Goal: Information Seeking & Learning: Learn about a topic

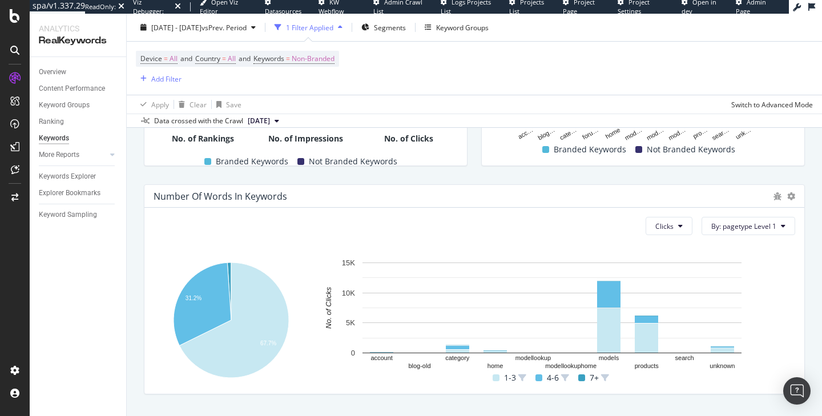
scroll to position [396, 0]
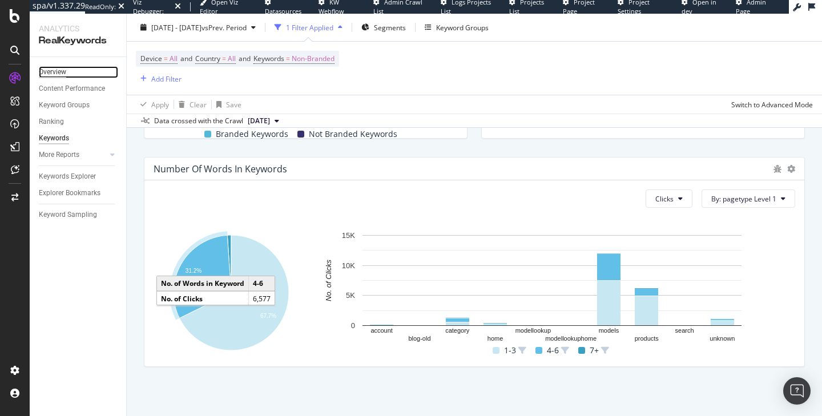
click at [61, 73] on div "Overview" at bounding box center [52, 72] width 27 height 12
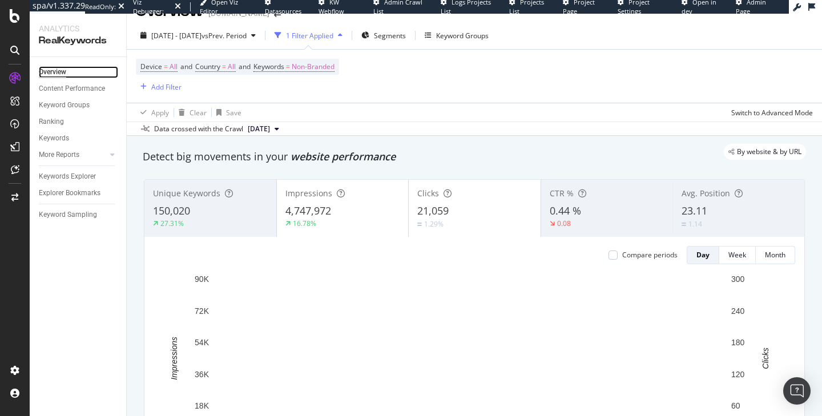
scroll to position [24, 0]
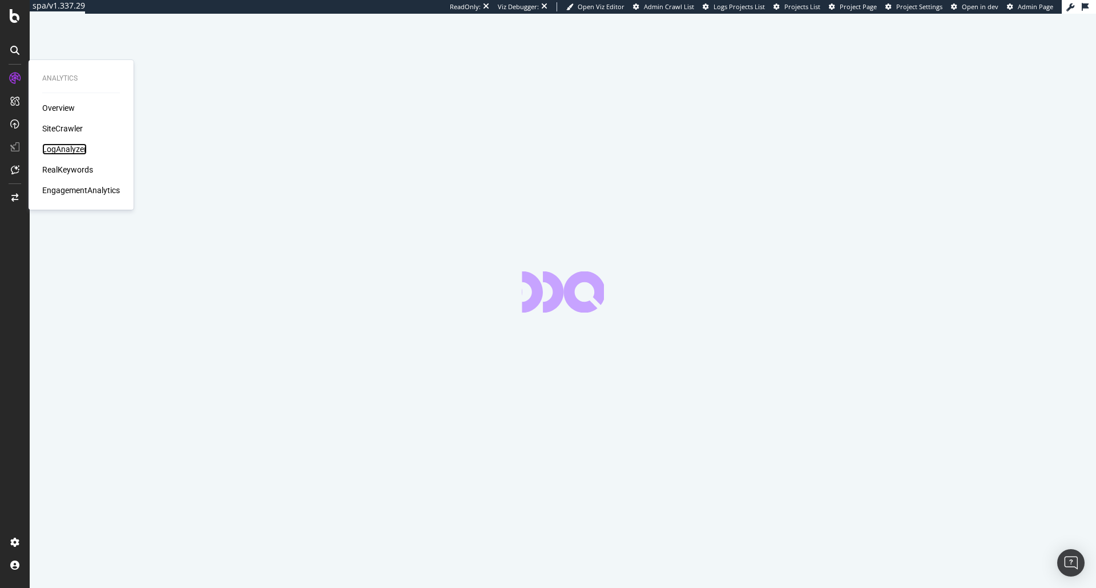
click at [50, 150] on div "LogAnalyzer" at bounding box center [64, 148] width 45 height 11
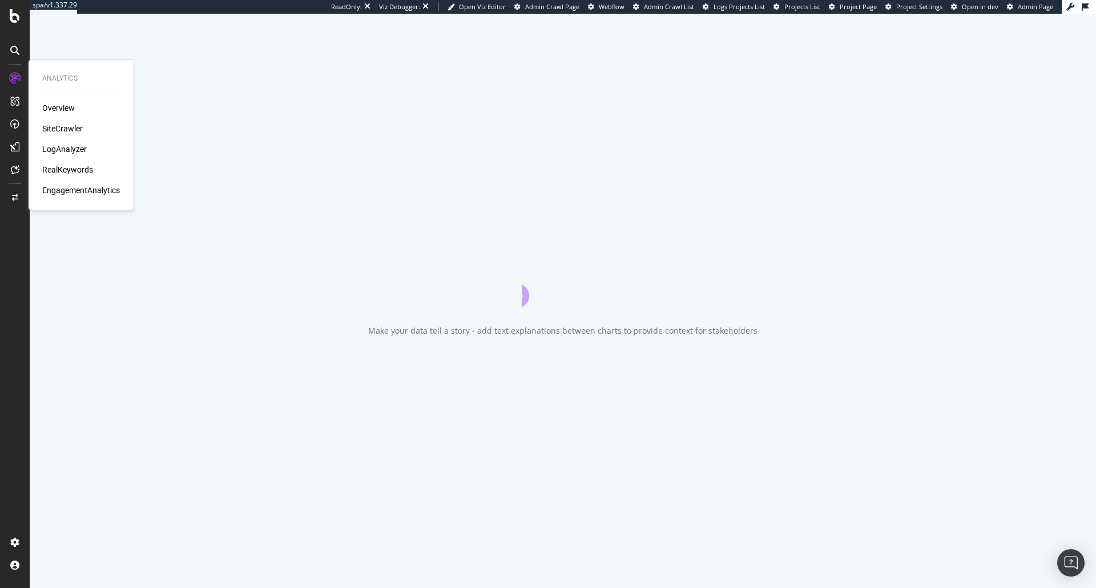
click at [74, 154] on div "LogAnalyzer" at bounding box center [64, 148] width 45 height 11
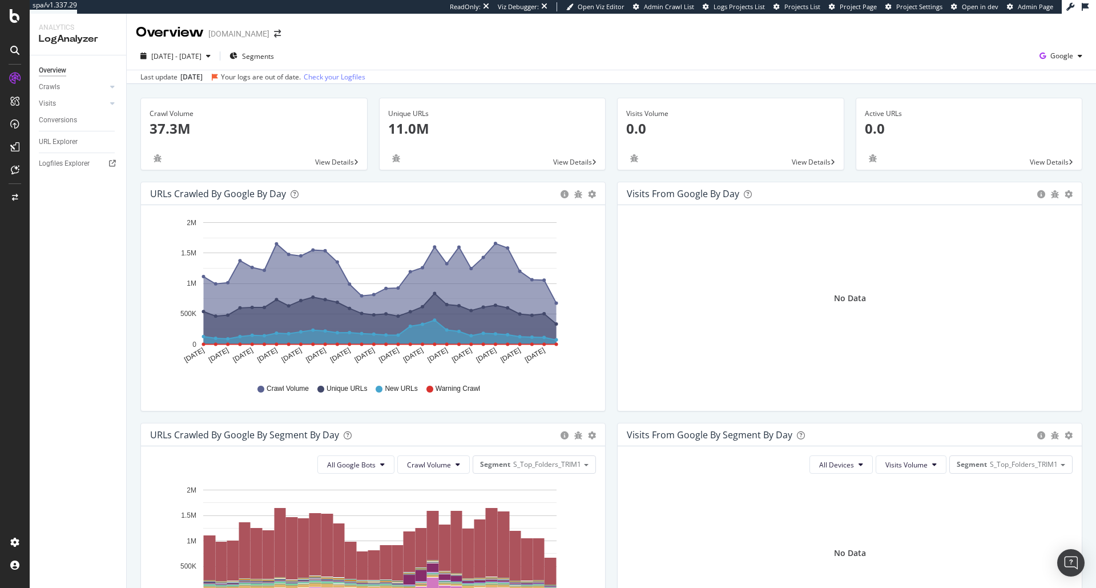
click at [853, 9] on span "Project Page" at bounding box center [858, 6] width 37 height 9
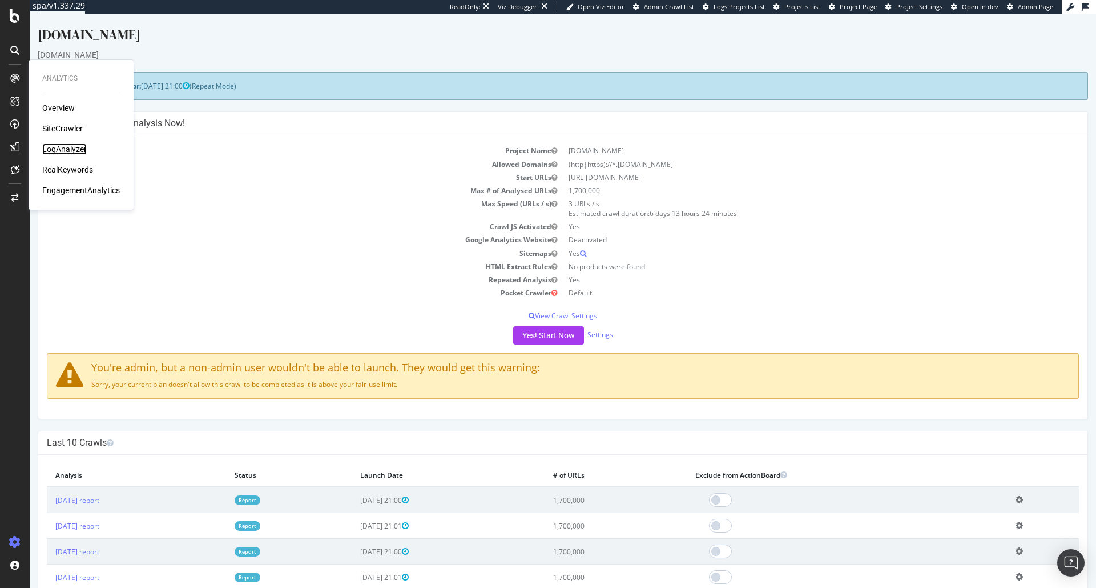
click at [79, 151] on div "LogAnalyzer" at bounding box center [64, 148] width 45 height 11
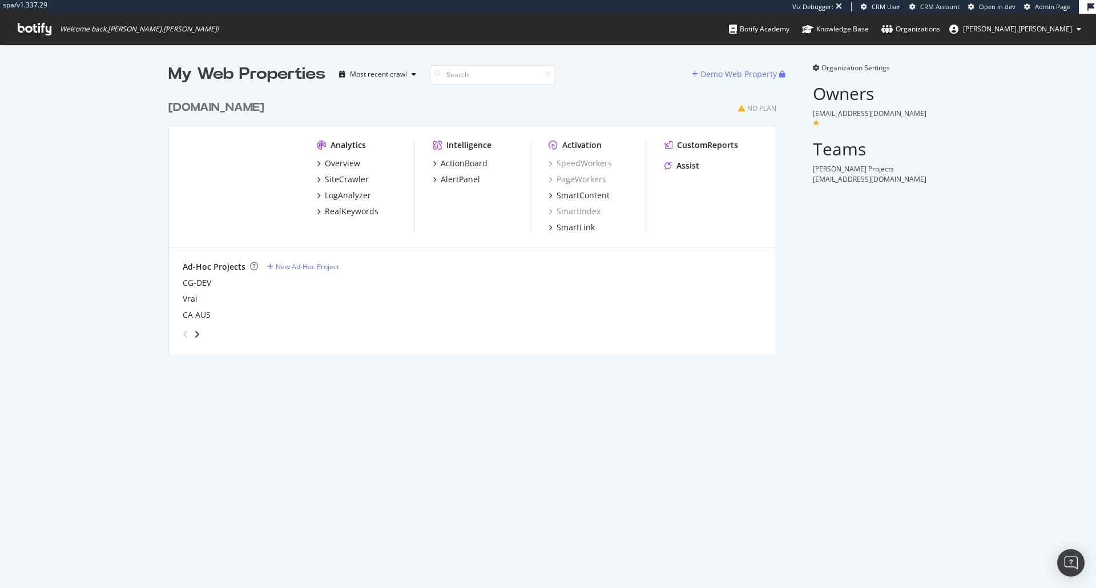
scroll to position [260, 609]
click at [117, 345] on div "My Web Properties Most recent crawl Demo Web Property canadagoose.com No Plan A…" at bounding box center [548, 209] width 1096 height 328
click at [757, 105] on div "No Plan" at bounding box center [761, 108] width 29 height 10
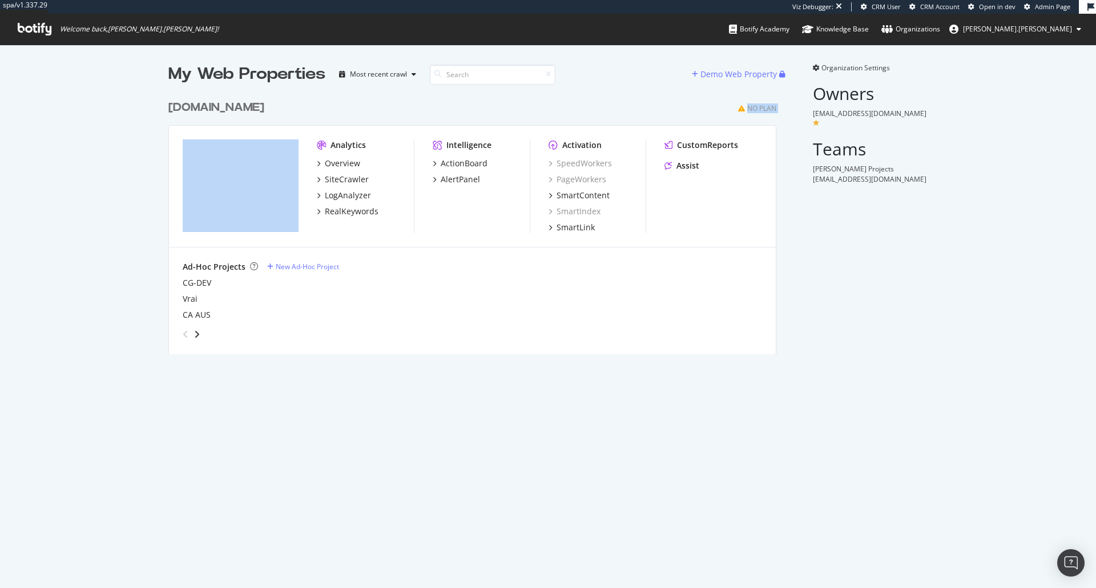
click at [757, 105] on div "No Plan" at bounding box center [761, 108] width 29 height 10
click at [751, 108] on div "No Plan" at bounding box center [761, 108] width 29 height 10
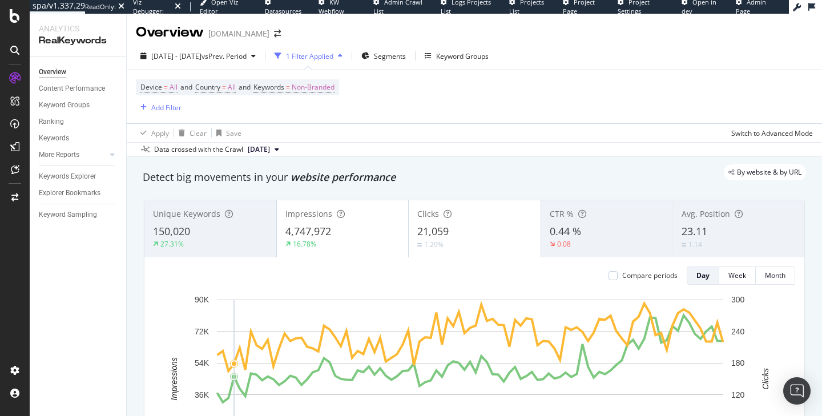
scroll to position [24, 0]
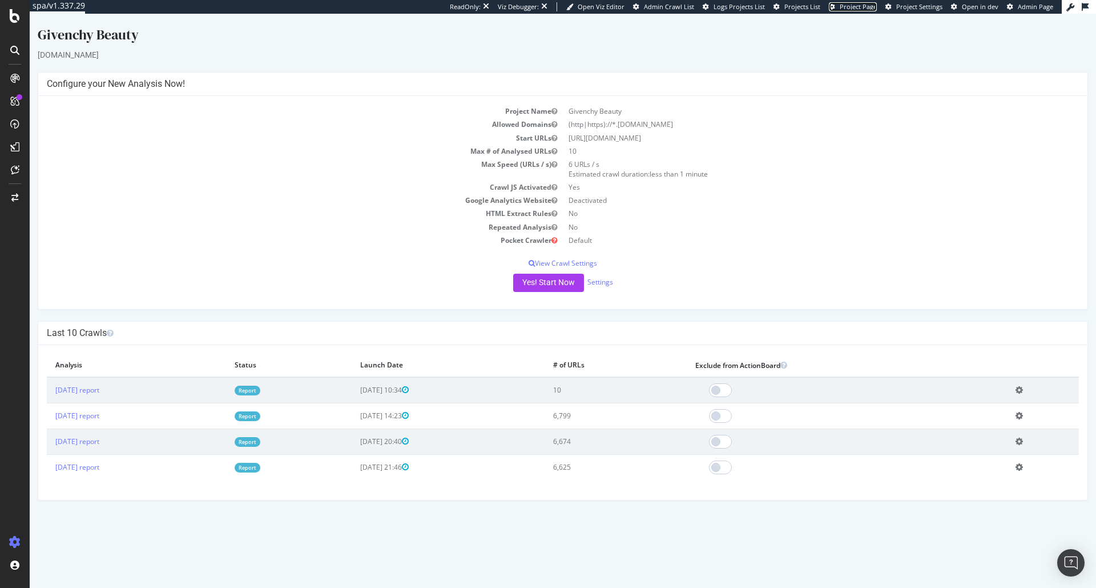
click at [871, 11] on link "Project Page" at bounding box center [853, 6] width 48 height 9
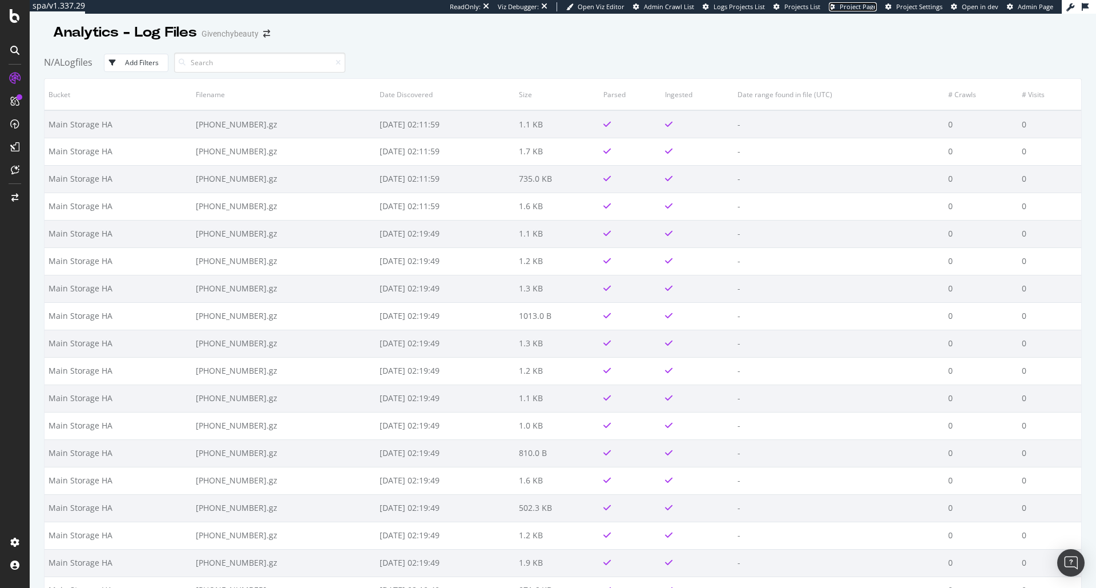
click at [860, 9] on span "Project Page" at bounding box center [858, 6] width 37 height 9
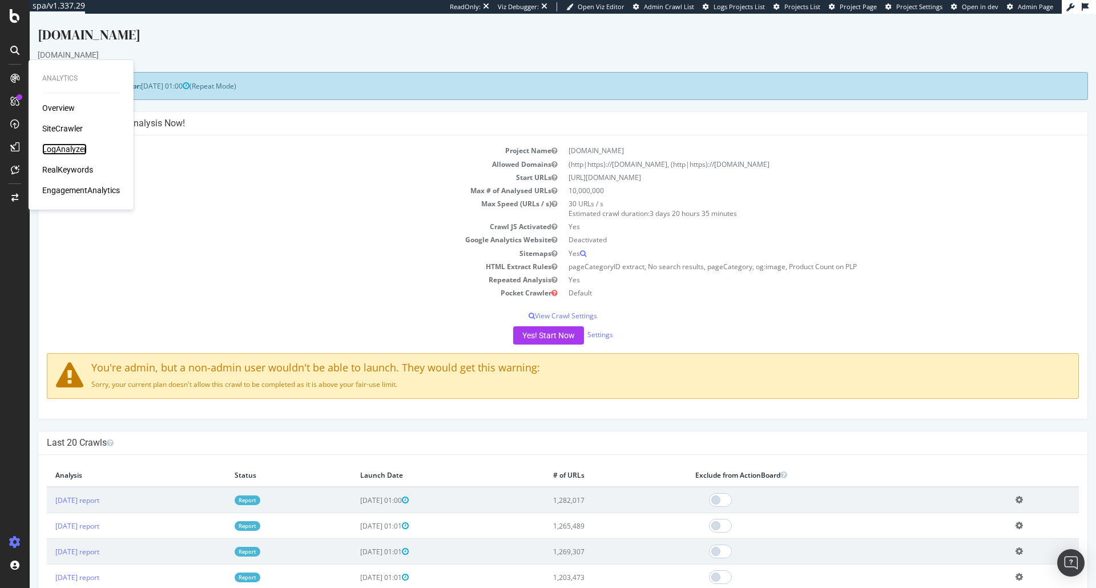
click at [66, 148] on div "LogAnalyzer" at bounding box center [64, 148] width 45 height 11
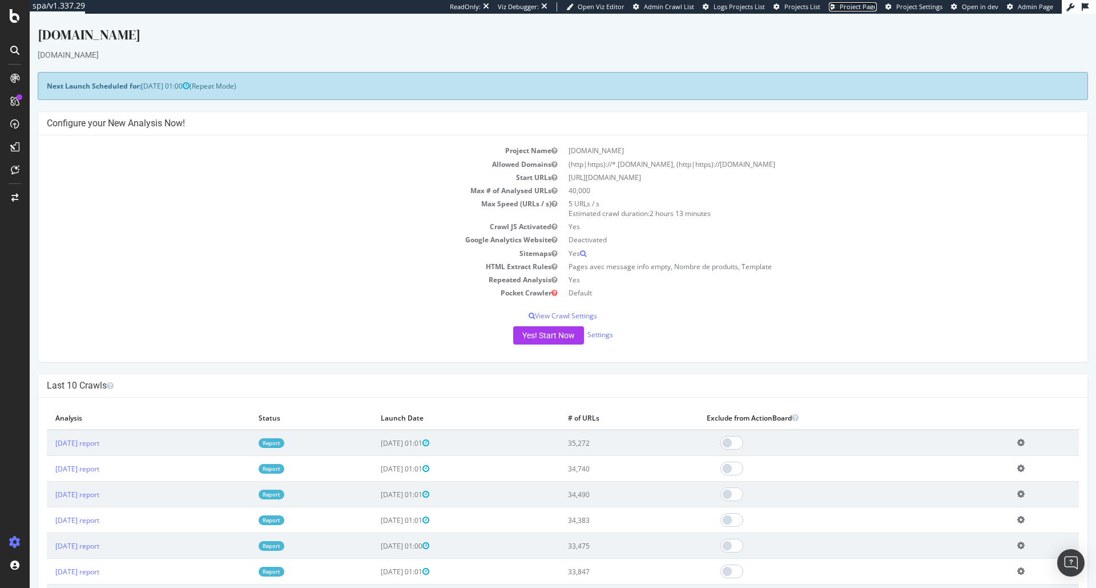
click at [862, 9] on span "Project Page" at bounding box center [858, 6] width 37 height 9
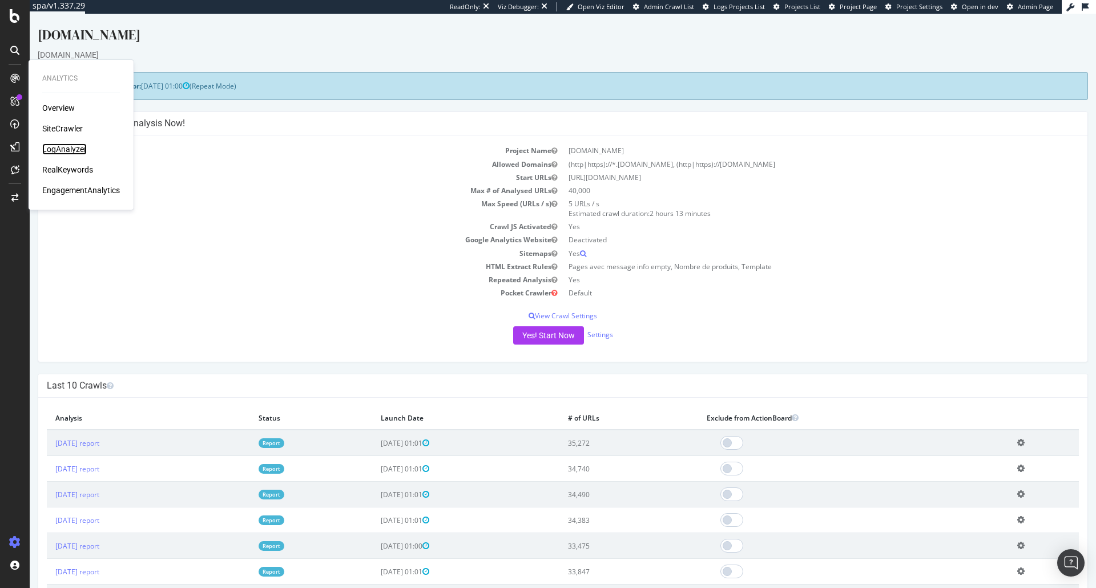
click at [67, 148] on div "LogAnalyzer" at bounding box center [64, 148] width 45 height 11
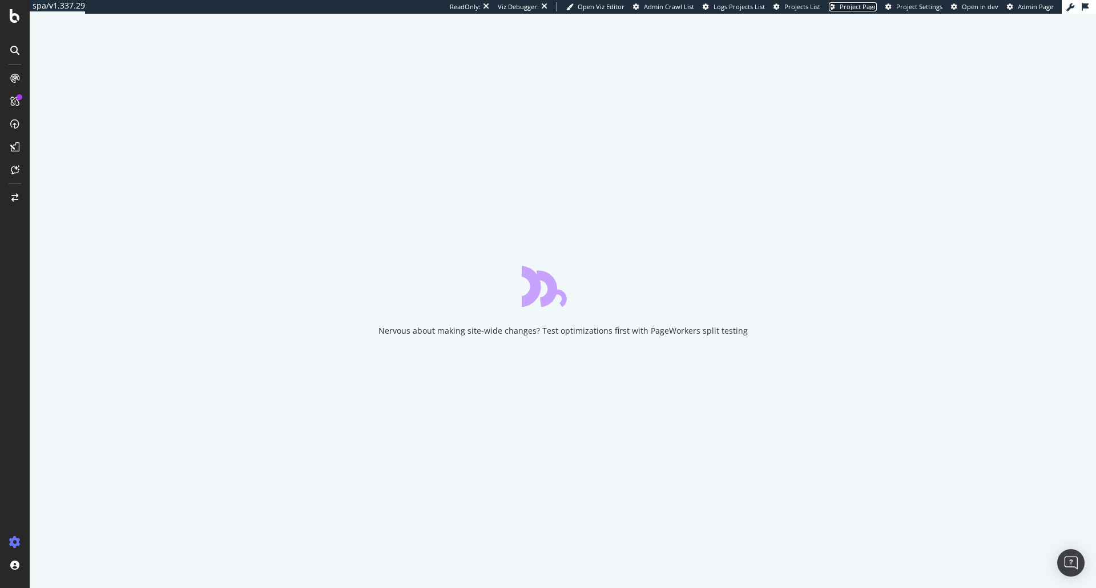
click at [858, 8] on span "Project Page" at bounding box center [858, 6] width 37 height 9
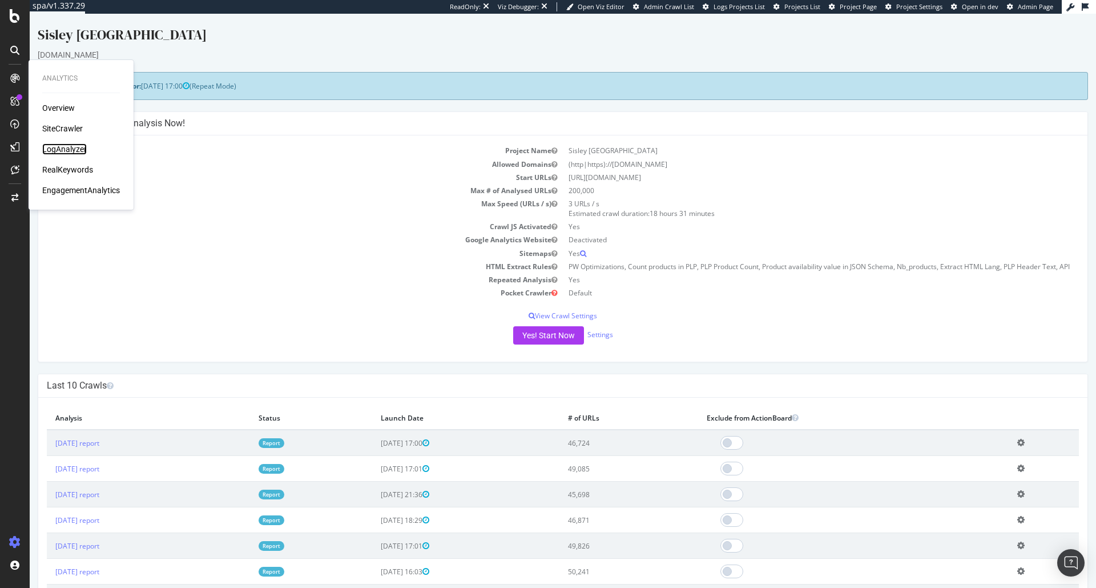
click at [61, 146] on div "LogAnalyzer" at bounding box center [64, 148] width 45 height 11
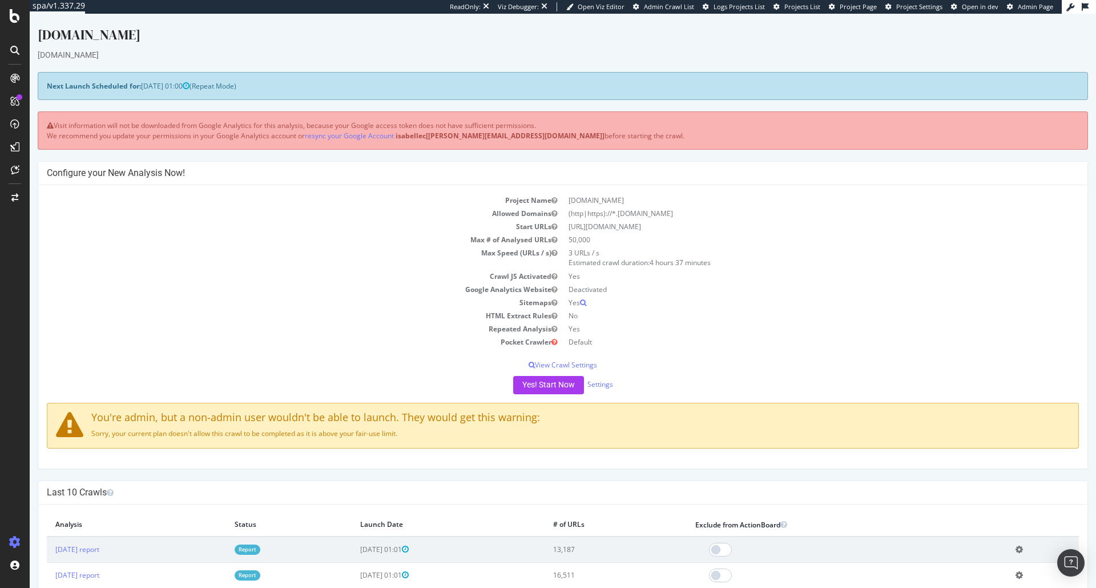
click at [863, 1] on div "ReadOnly: Viz Debugger: Open Viz Editor Admin Crawl List Logs Projects List Pro…" at bounding box center [756, 7] width 612 height 14
click at [864, 5] on span "Project Page" at bounding box center [858, 6] width 37 height 9
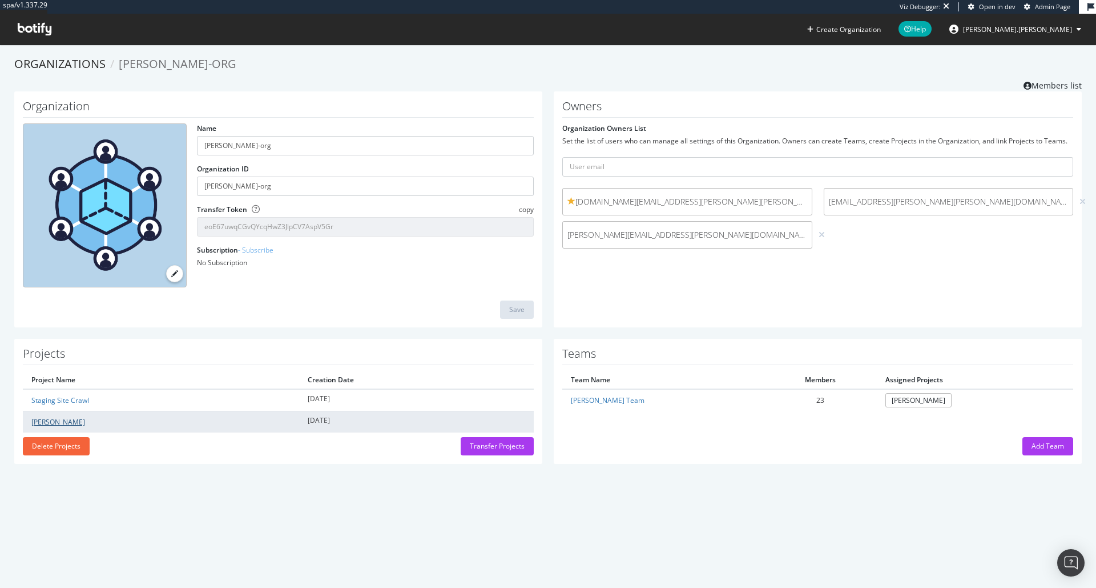
click at [38, 420] on link "Tate" at bounding box center [58, 422] width 54 height 10
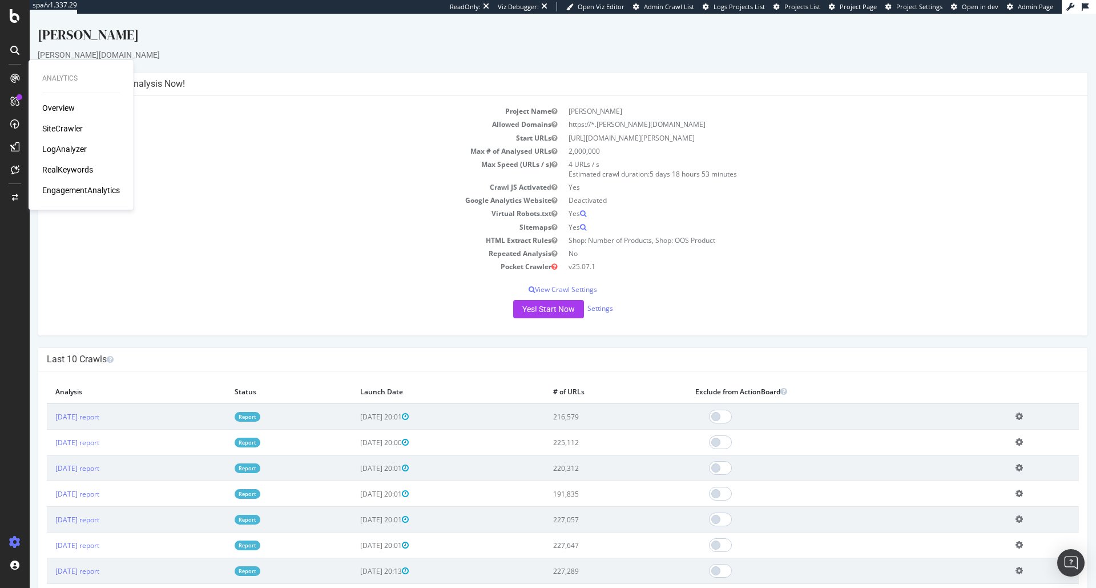
click at [74, 150] on div "LogAnalyzer" at bounding box center [64, 148] width 45 height 11
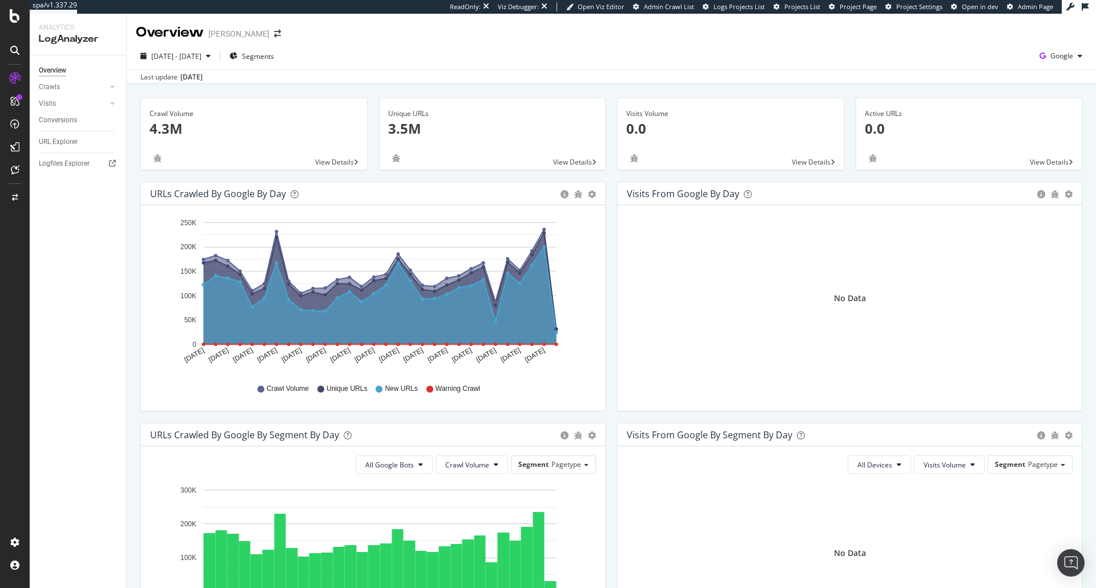
click at [853, 10] on span "Project Page" at bounding box center [858, 6] width 37 height 9
